Goal: Transaction & Acquisition: Purchase product/service

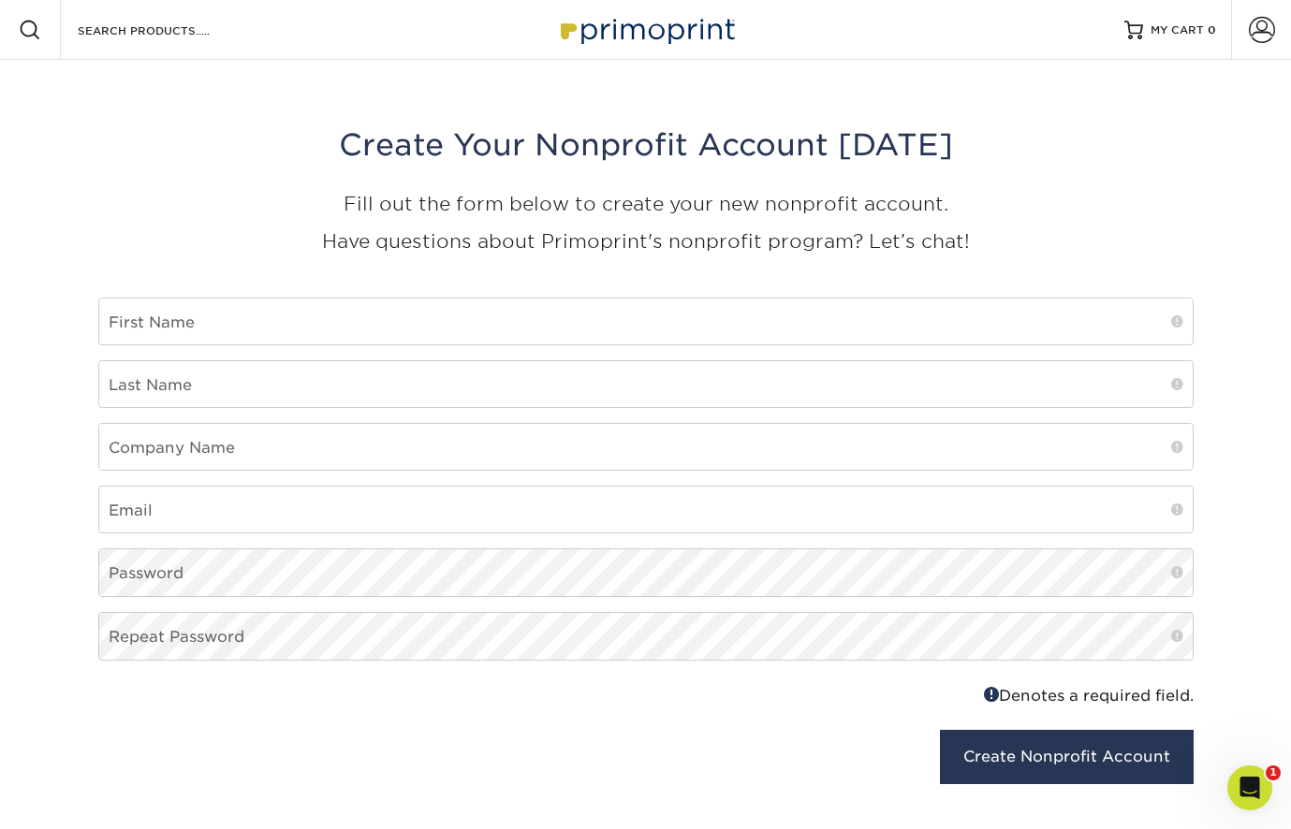
click at [655, 36] on img at bounding box center [645, 29] width 187 height 40
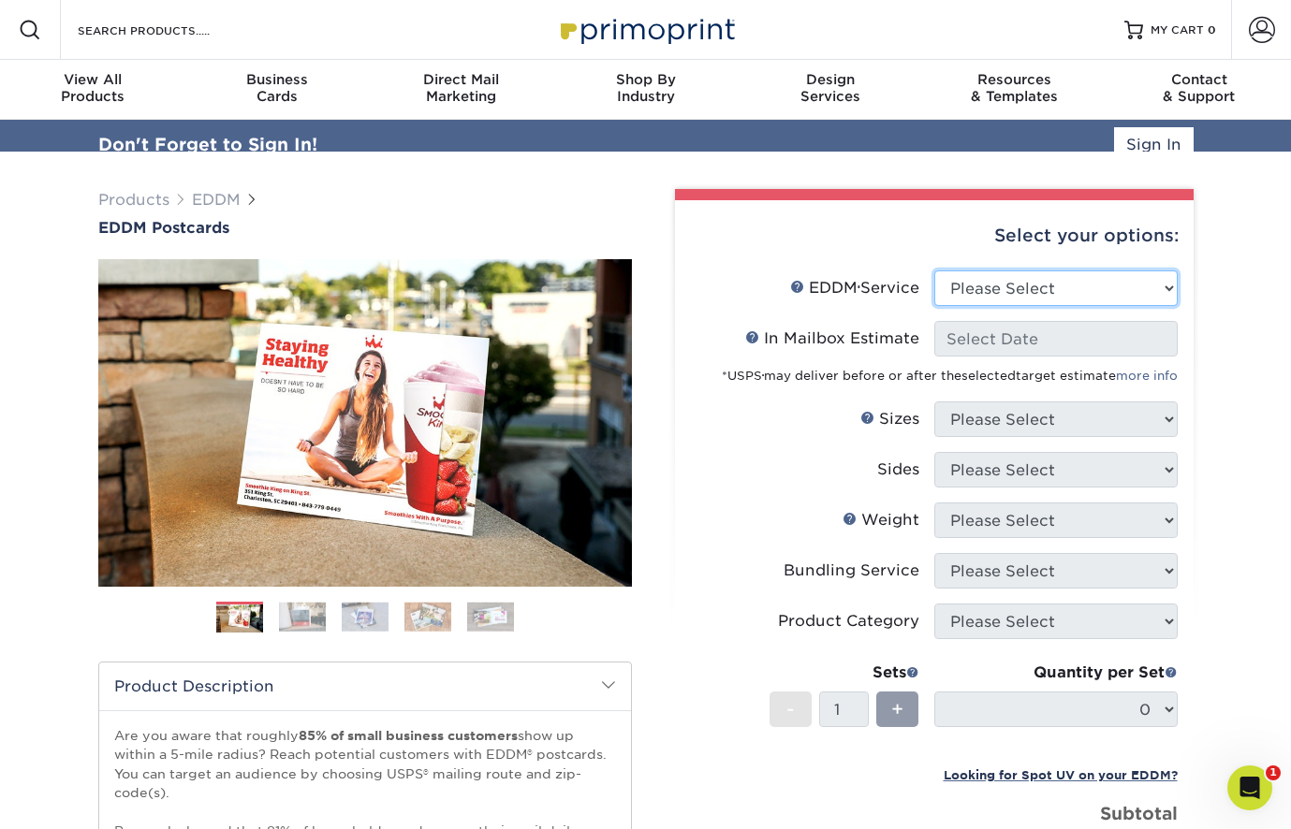
select select "full_service"
select select "-1"
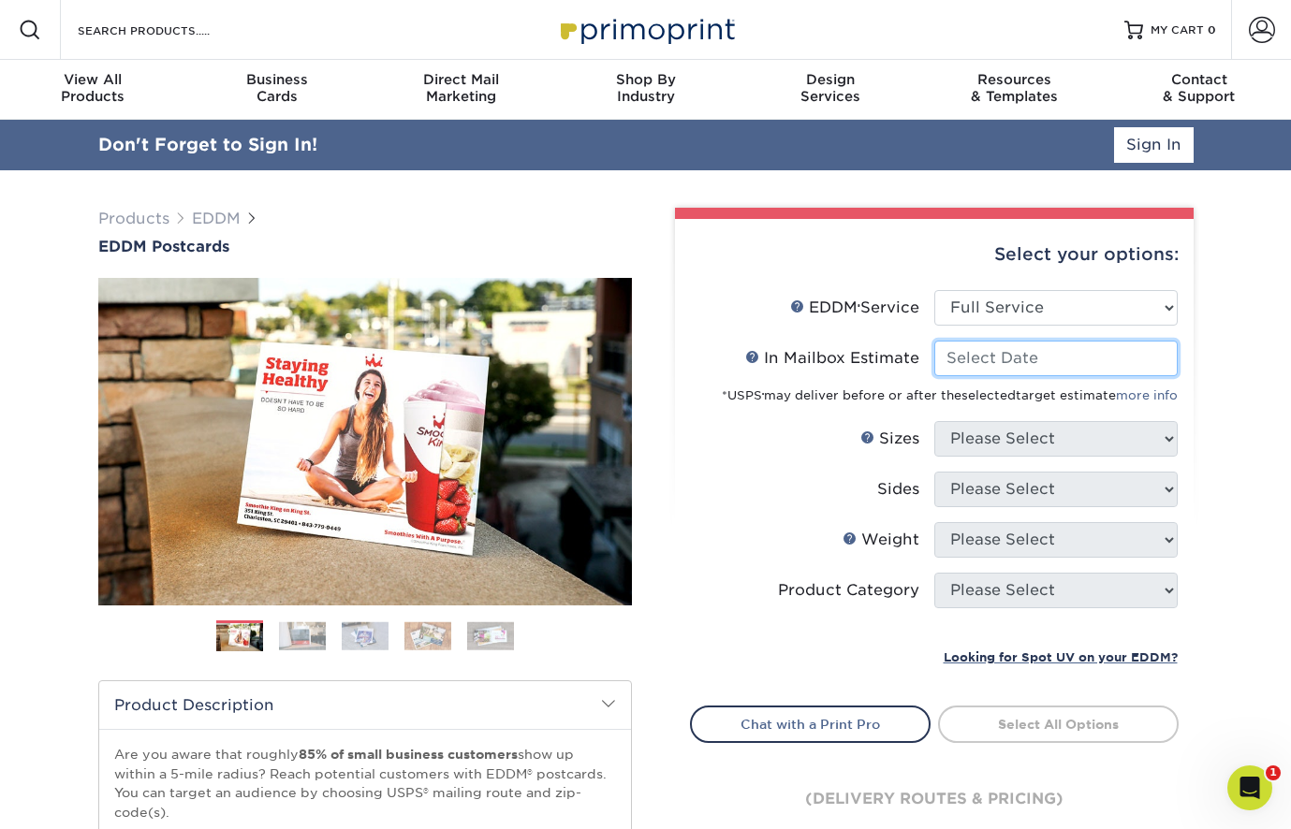
click at [1003, 361] on input "In Mailbox Estimate Help In Mailbox Estimate" at bounding box center [1055, 359] width 243 height 36
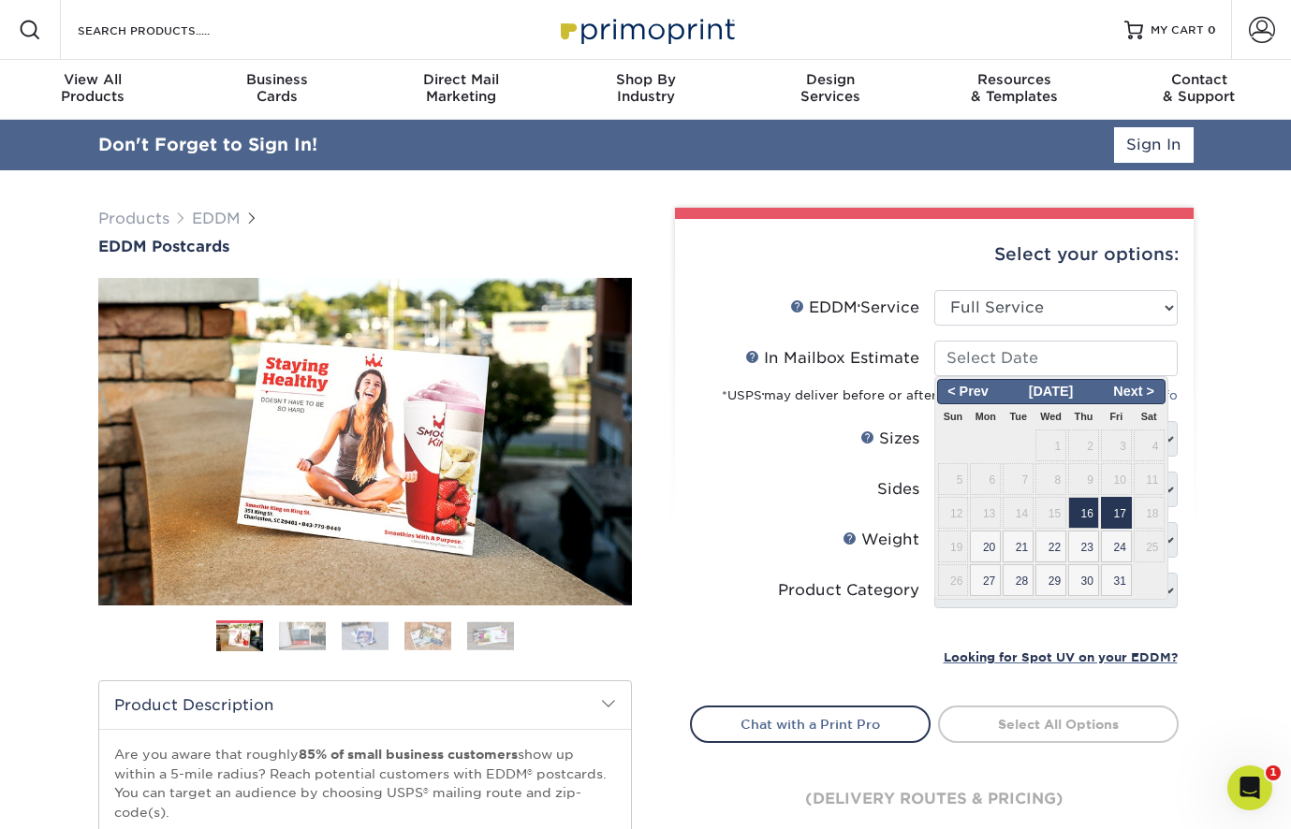
click at [1119, 508] on span "17" at bounding box center [1116, 513] width 31 height 32
type input "[DATE]"
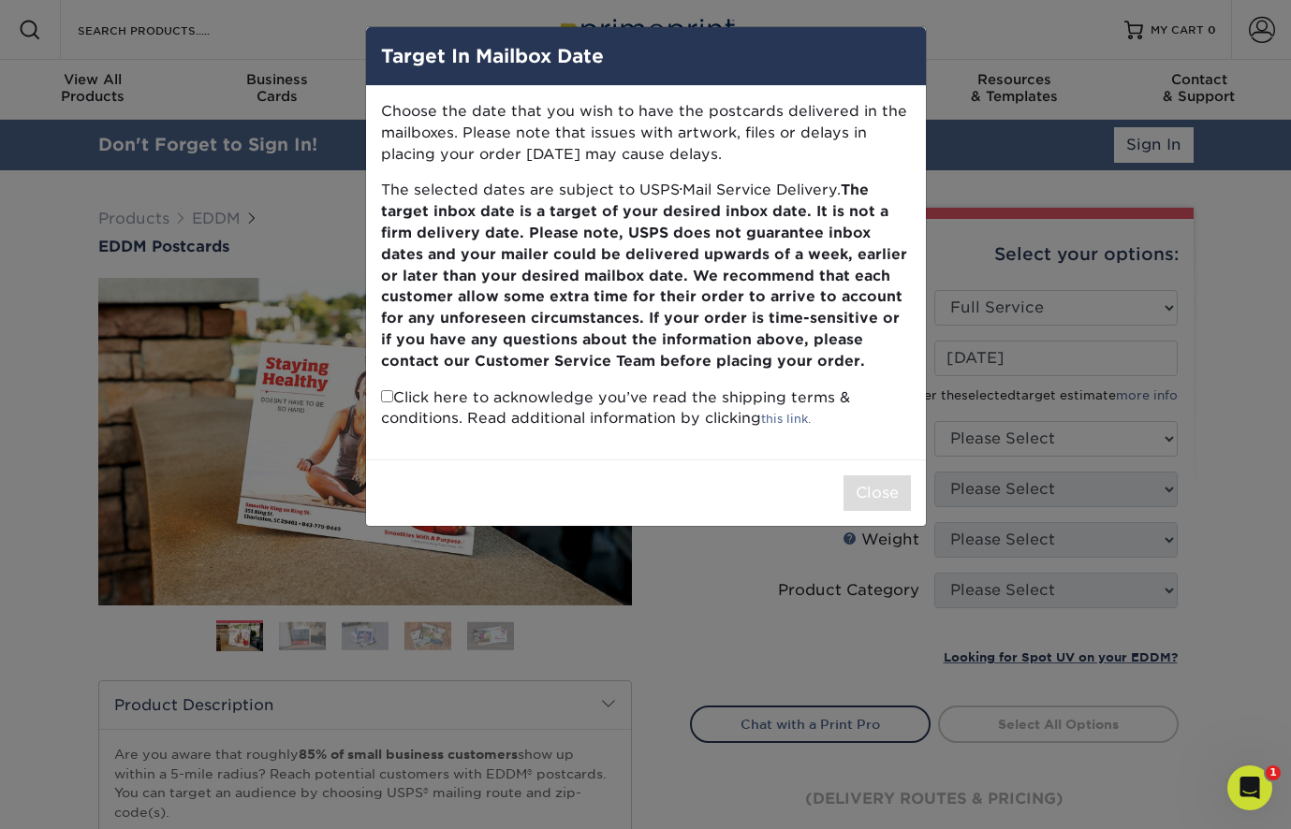
click at [387, 390] on input "checkbox" at bounding box center [387, 396] width 12 height 12
checkbox input "true"
click at [885, 486] on button "Close" at bounding box center [876, 493] width 67 height 36
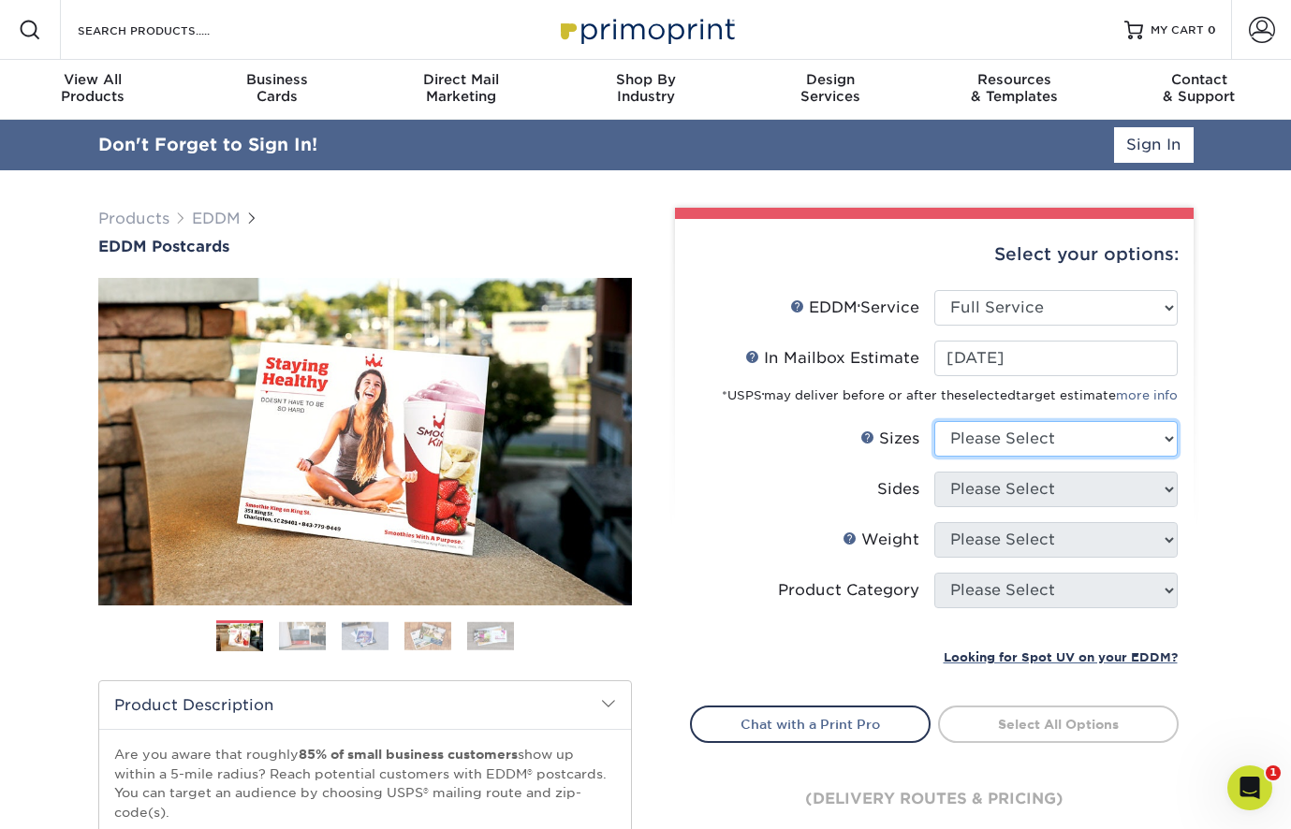
select select "6.00x12.00"
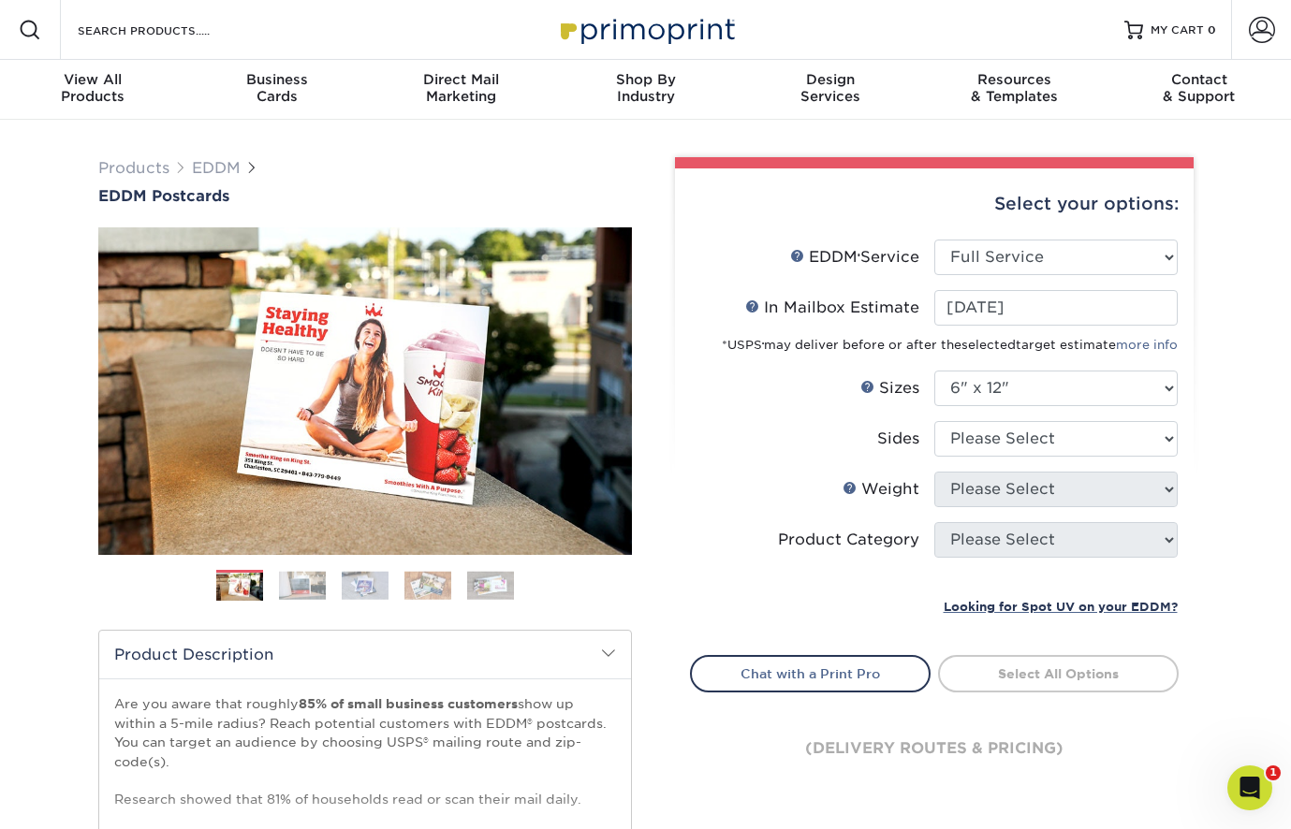
click at [1000, 419] on li "Sizes Help Sizes Please Select 4.5" x 12" 6" x 12" 6.5" x 8" 6.5" x 9" 6.5" x 1…" at bounding box center [934, 396] width 487 height 51
select select "13abbda7-1d64-4f25-8bb2-c179b224825d"
select select "14PT"
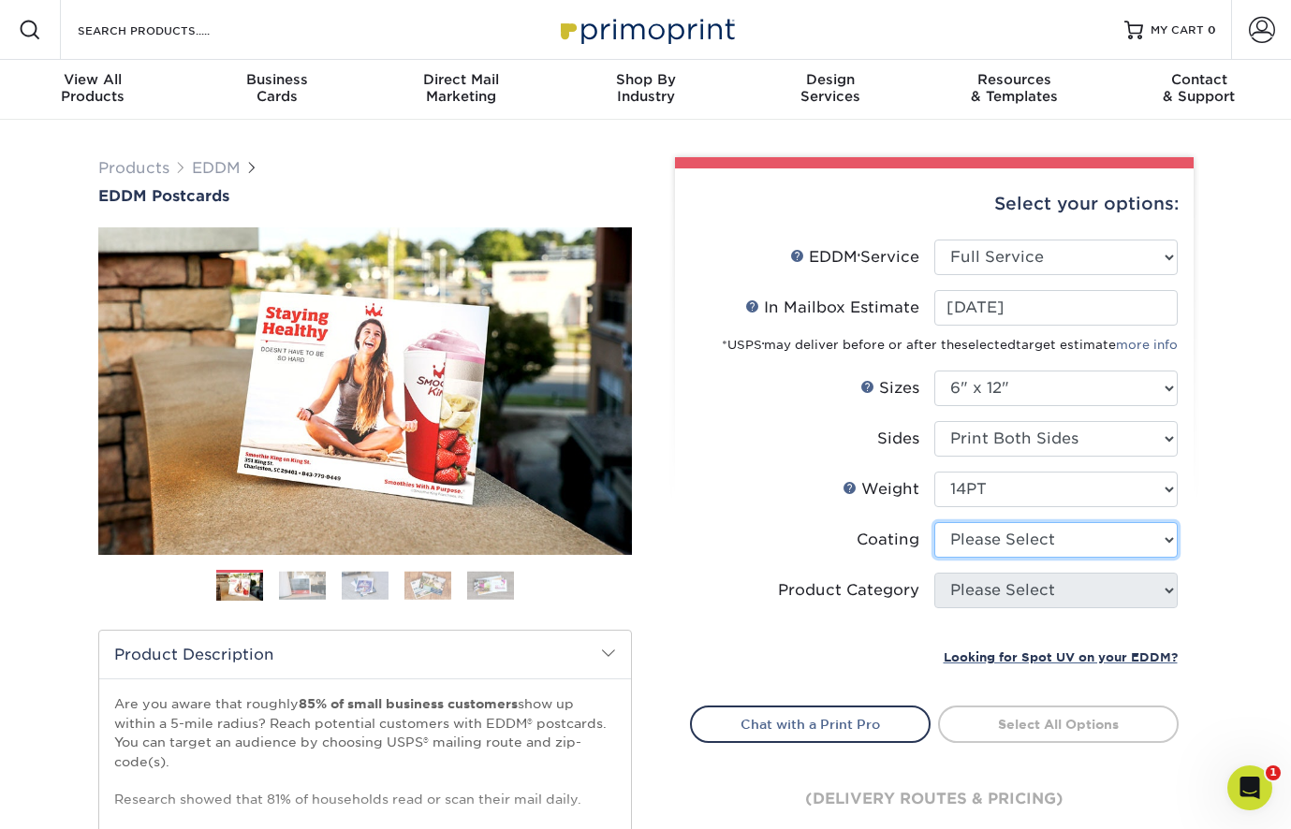
select select "121bb7b5-3b4d-429f-bd8d-bbf80e953313"
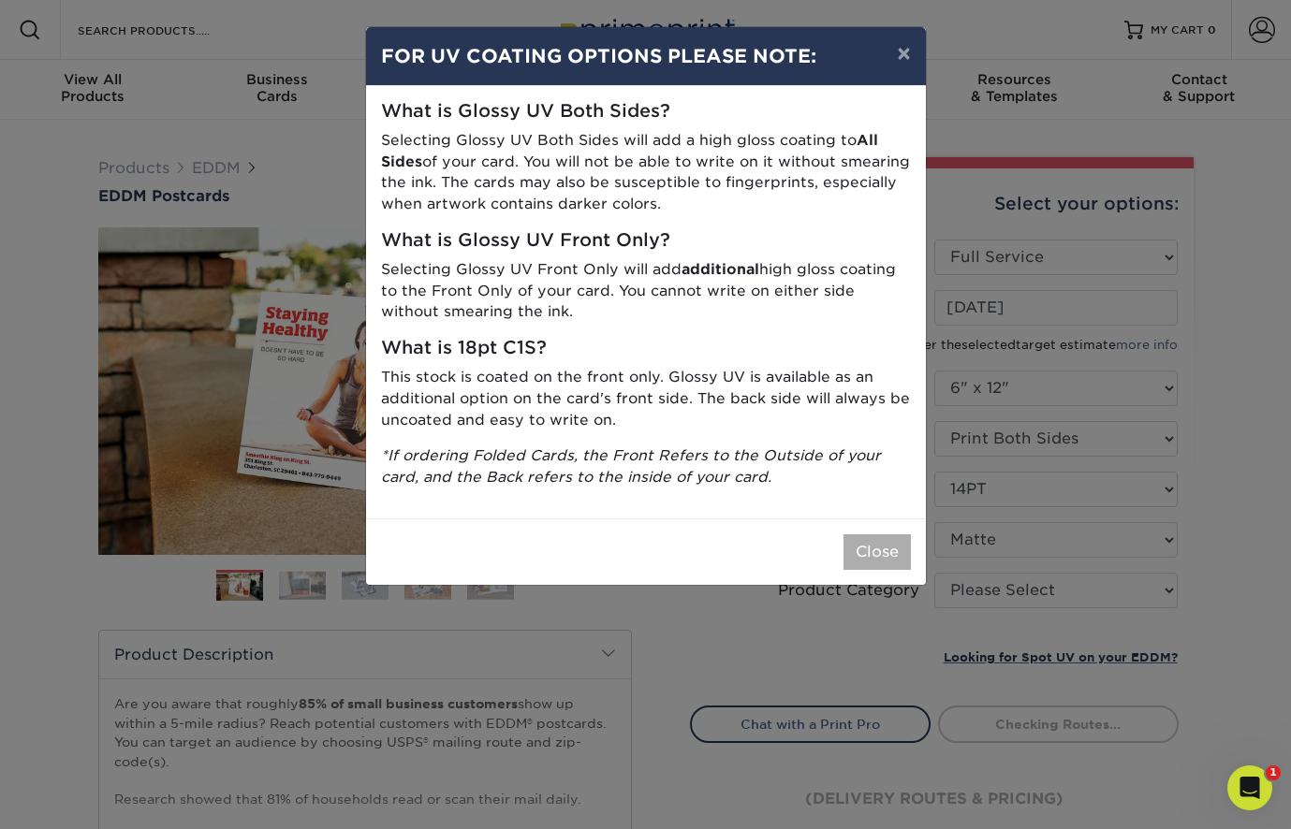
click at [860, 543] on button "Close" at bounding box center [876, 552] width 67 height 36
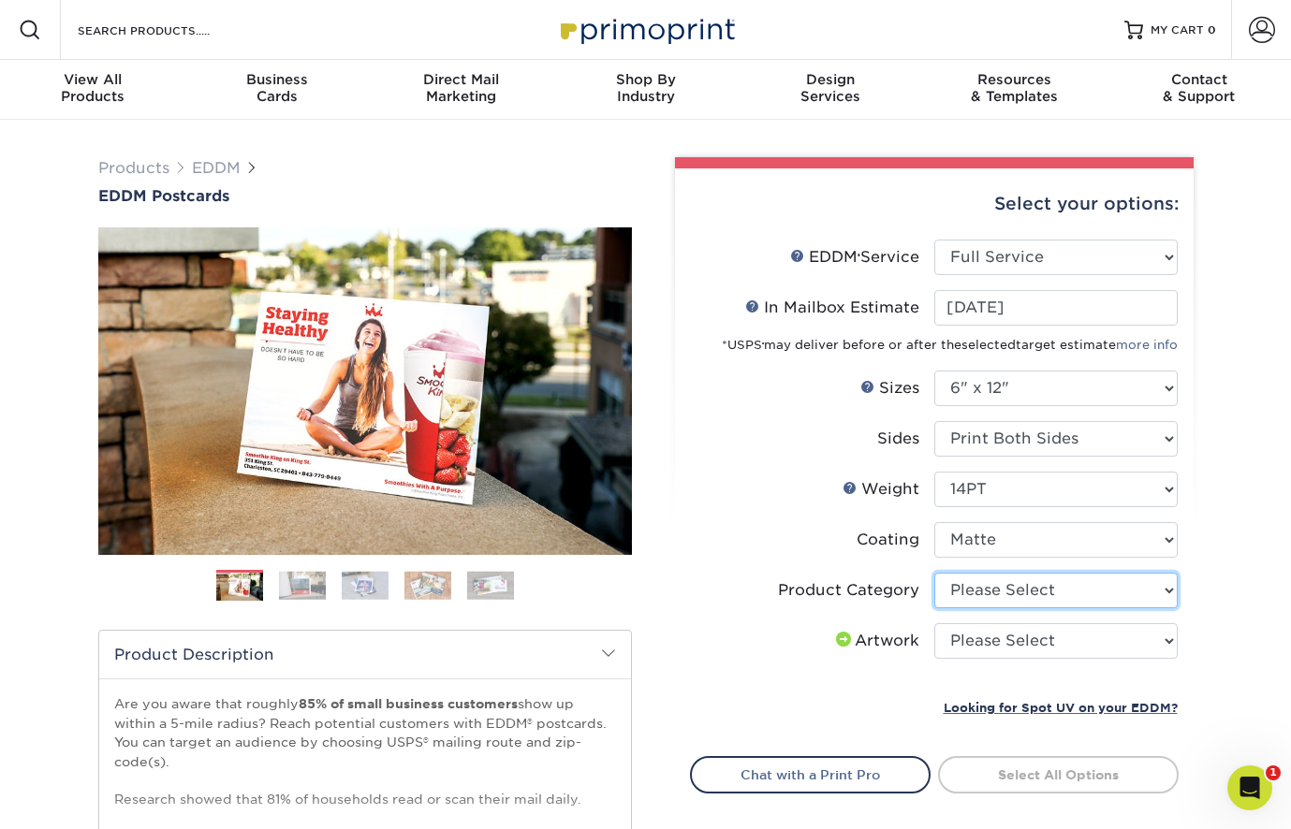
select select "9b7272e0-d6c8-4c3c-8e97-d3a1bcdab858"
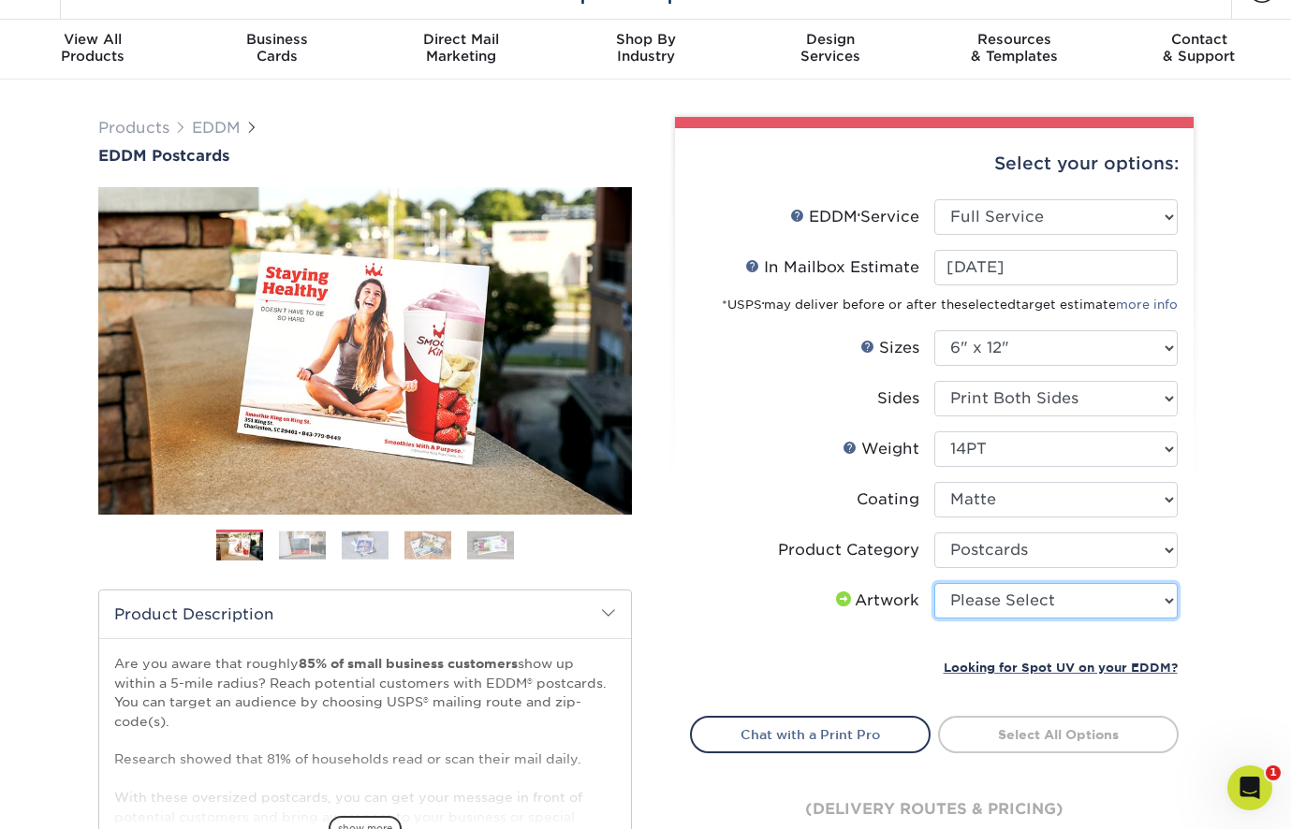
select select "upload"
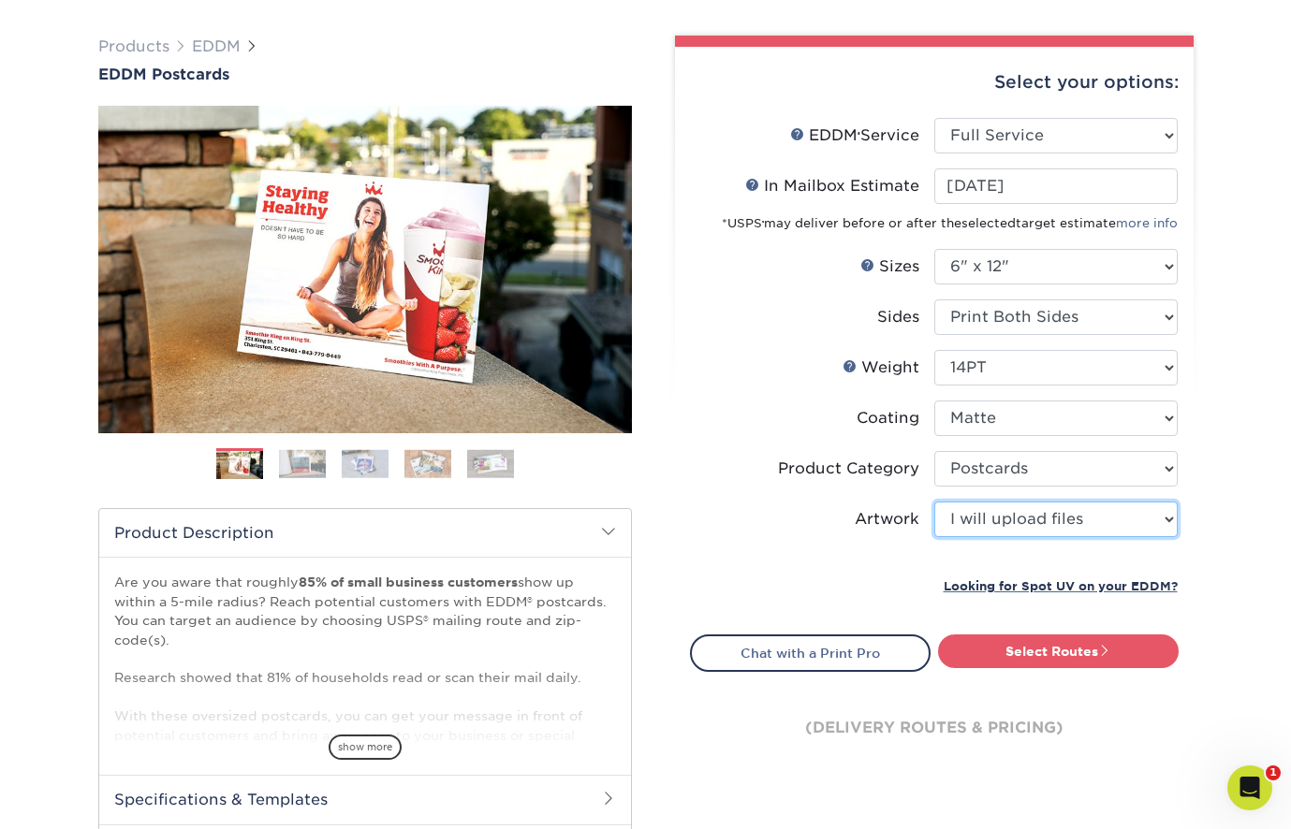
scroll to position [131, 0]
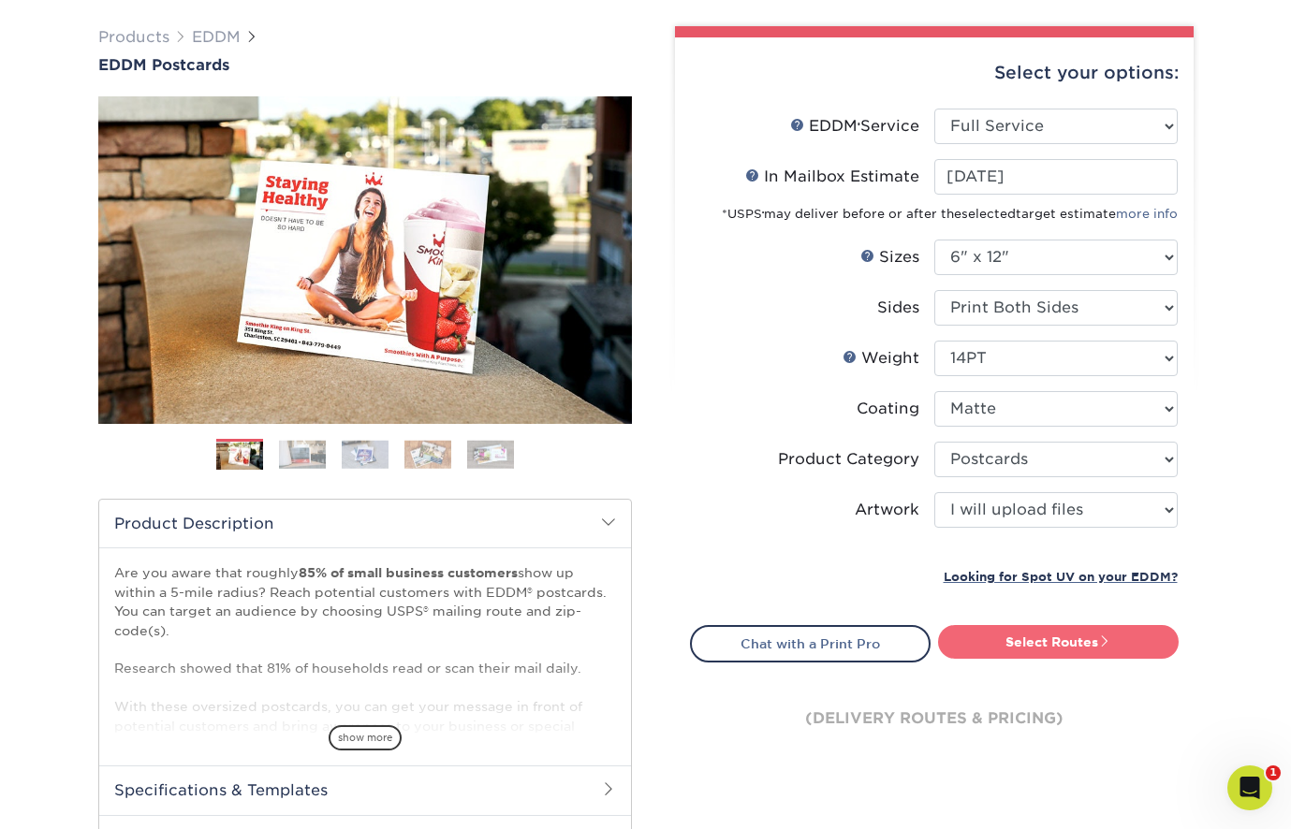
click at [1038, 629] on link "Select Routes" at bounding box center [1058, 642] width 241 height 34
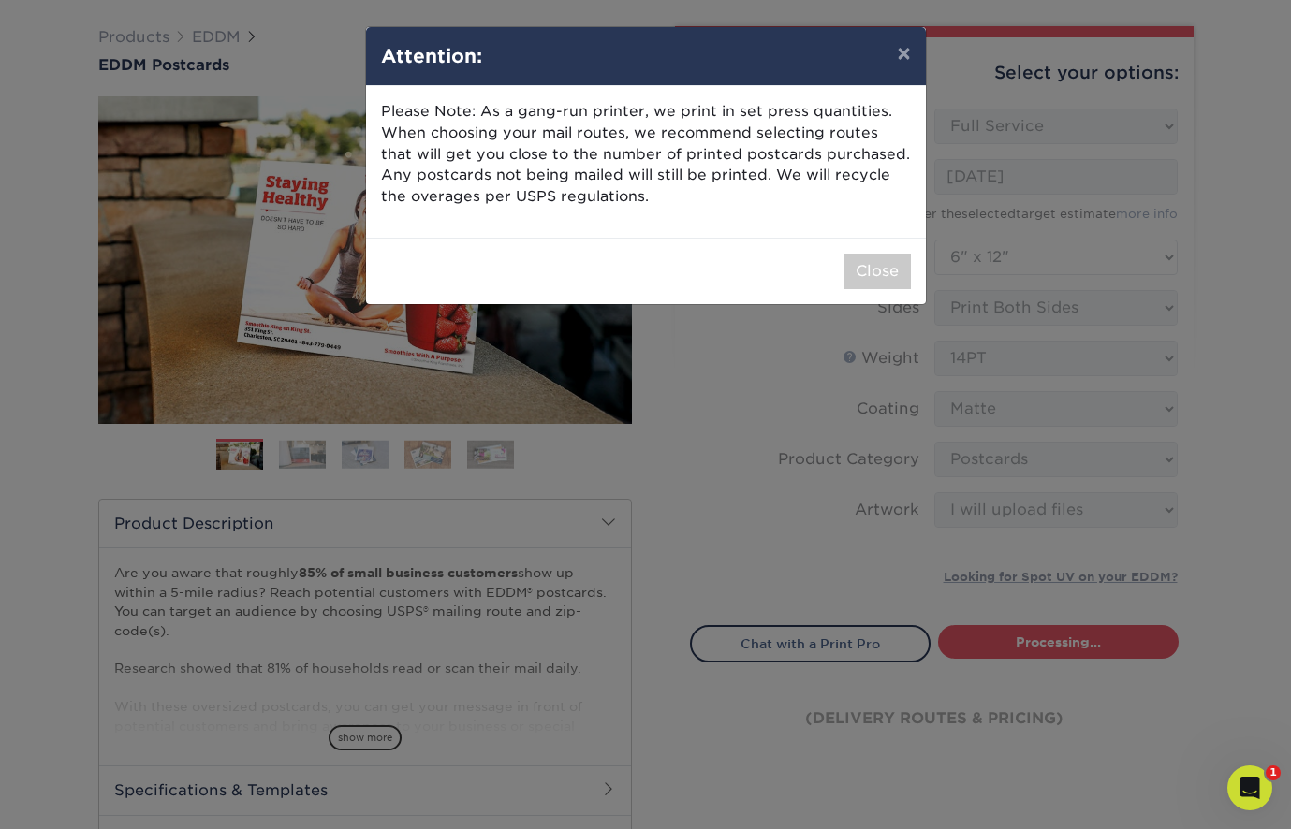
click at [855, 246] on div "Close" at bounding box center [646, 271] width 560 height 66
click at [860, 259] on button "Close" at bounding box center [876, 272] width 67 height 36
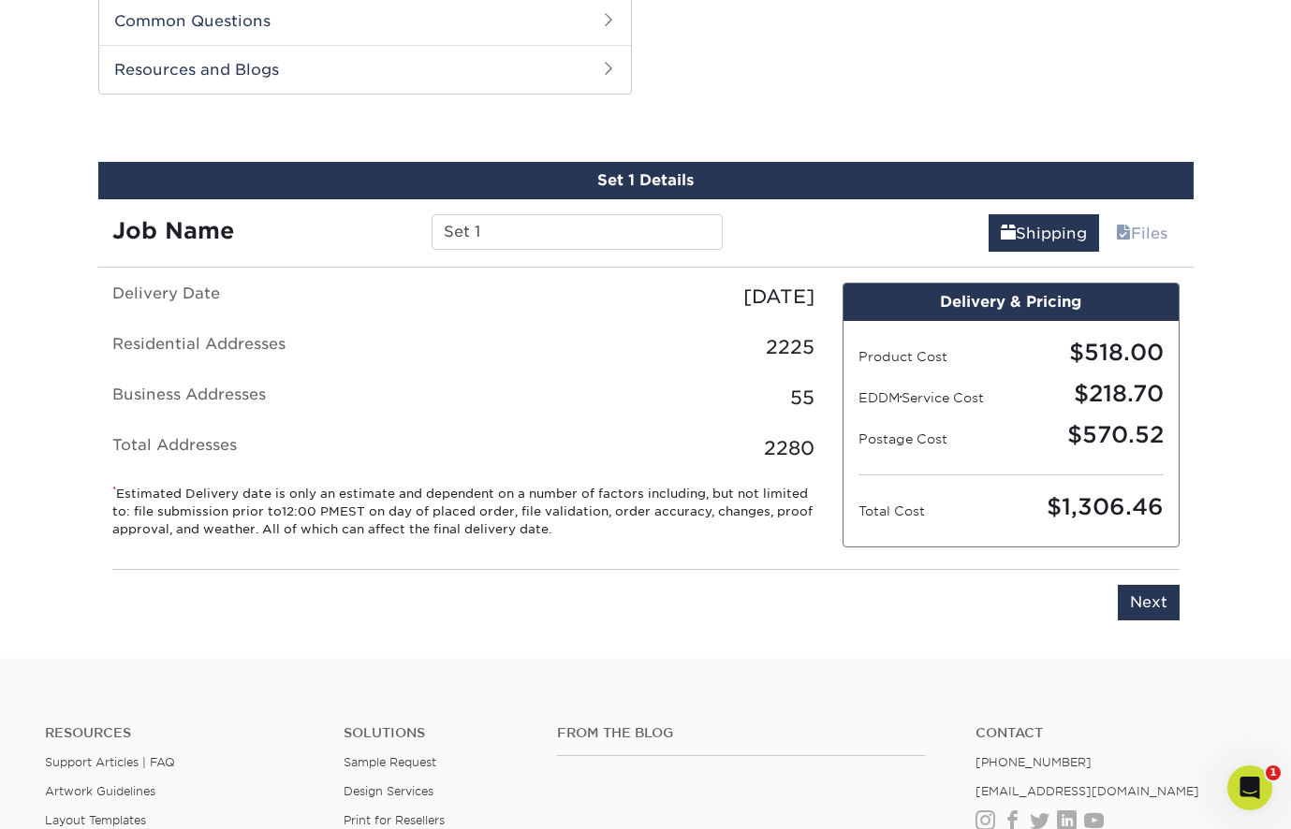
scroll to position [952, 0]
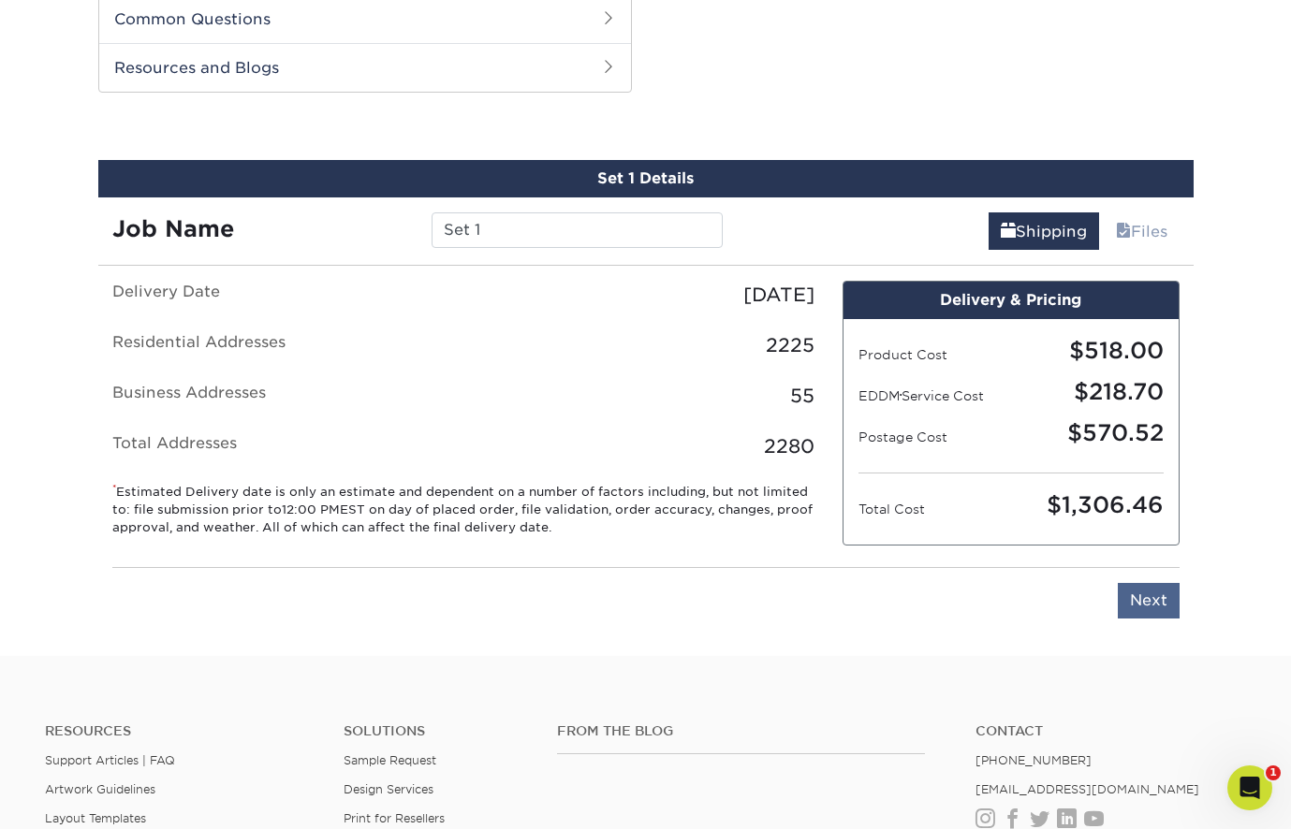
click at [1151, 600] on input "Next" at bounding box center [1148, 601] width 62 height 36
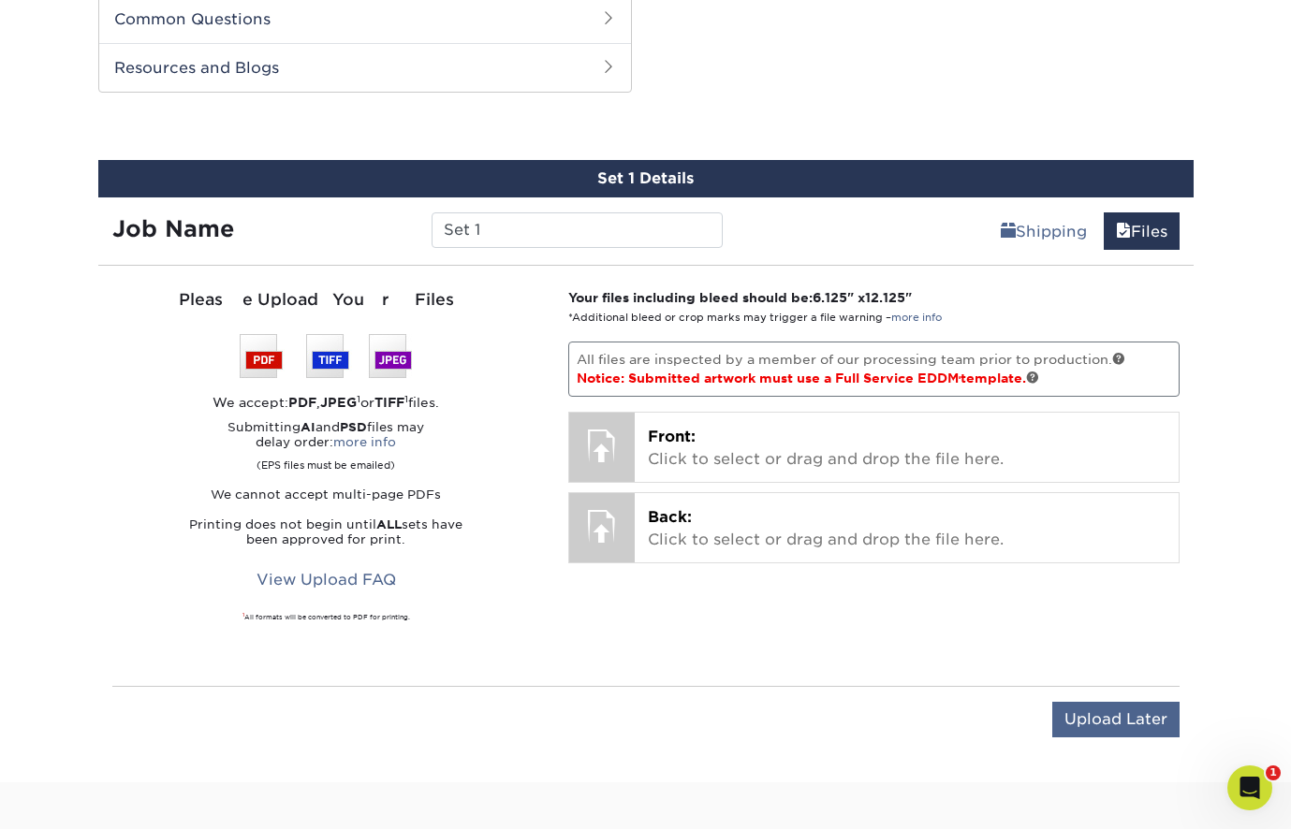
click at [1118, 729] on input "Upload Later" at bounding box center [1115, 720] width 127 height 36
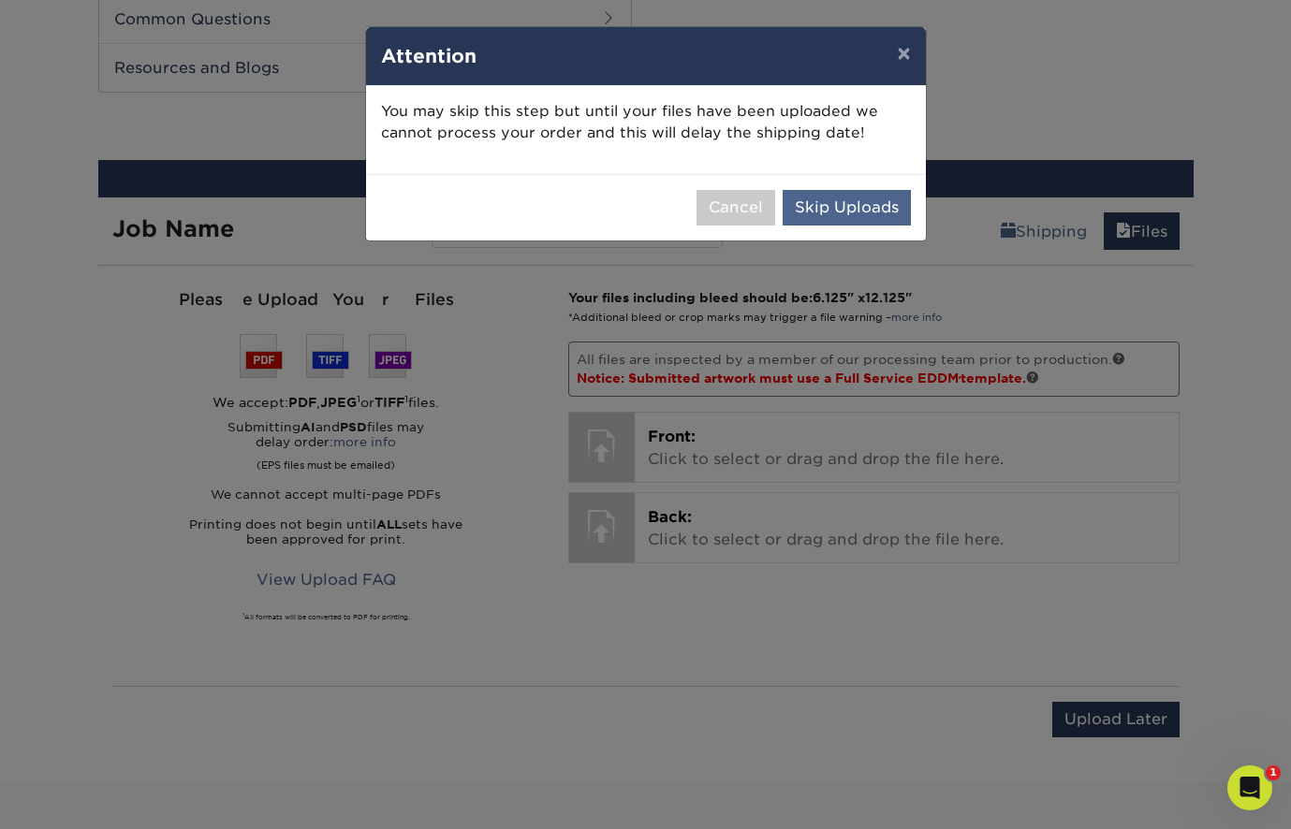
click at [835, 212] on button "Skip Uploads" at bounding box center [846, 208] width 128 height 36
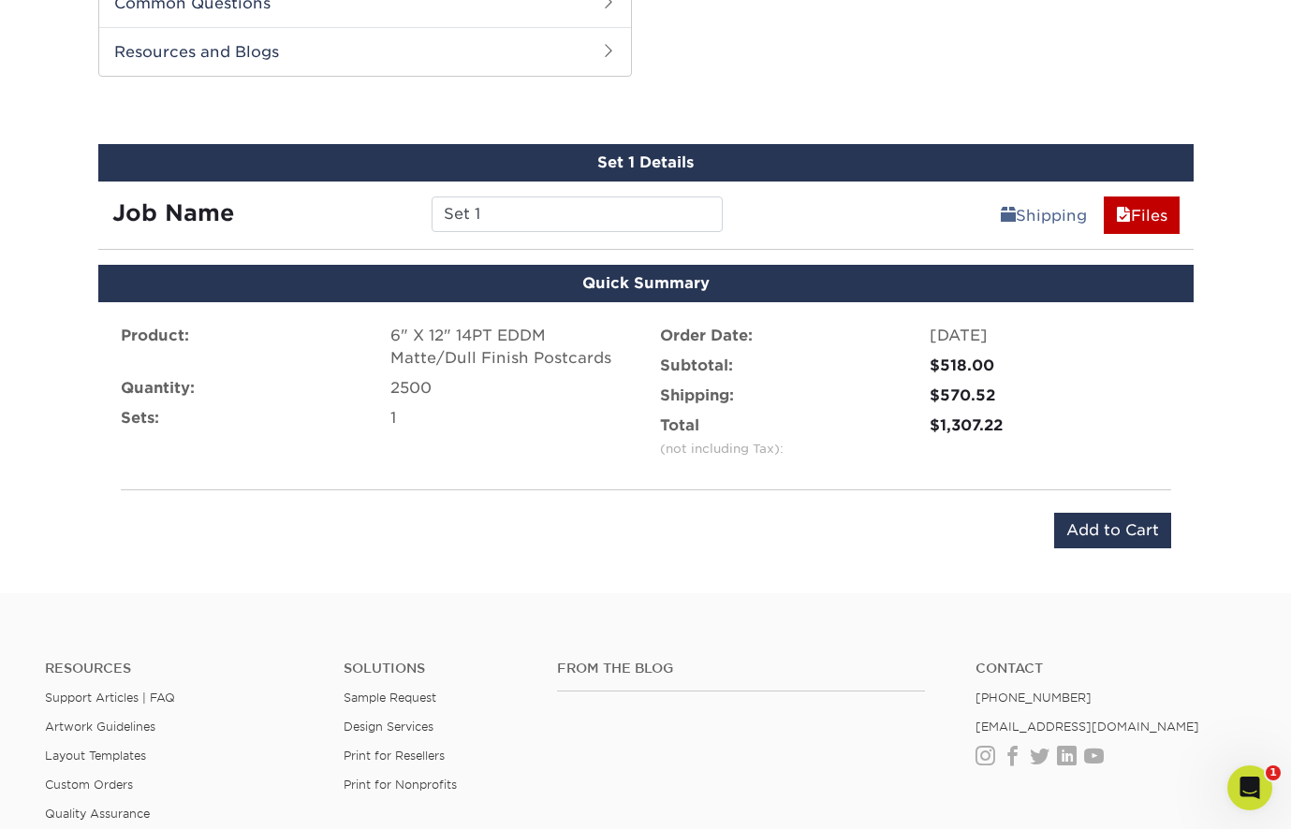
scroll to position [949, 0]
